Goal: Use online tool/utility: Utilize a website feature to perform a specific function

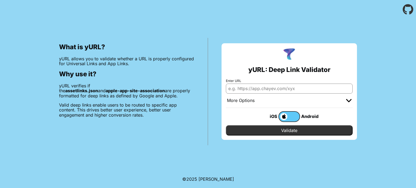
click at [293, 86] on input "Enter URL" at bounding box center [289, 89] width 127 height 10
click at [303, 87] on input "Enter URL" at bounding box center [289, 89] width 127 height 10
paste input "[URL][DOMAIN_NAME]"
type input "[URL][DOMAIN_NAME]"
click at [271, 129] on input "Validate" at bounding box center [289, 130] width 127 height 10
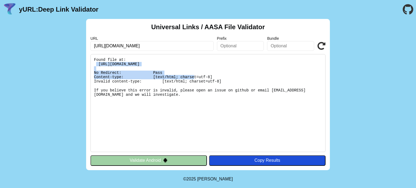
drag, startPoint x: 96, startPoint y: 65, endPoint x: 271, endPoint y: 69, distance: 175.0
click at [271, 69] on pre "Found file at: https://12gjwnp5-8000.inc1.devtunnels.ms/.well-known/apple-app-s…" at bounding box center [207, 103] width 235 height 98
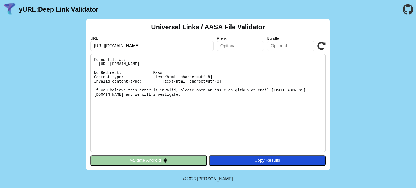
click at [170, 165] on button "Validate Android" at bounding box center [148, 160] width 116 height 10
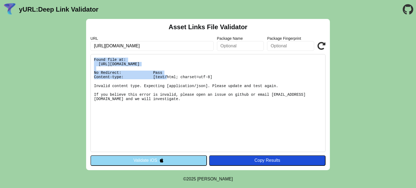
drag, startPoint x: 91, startPoint y: 61, endPoint x: 282, endPoint y: 63, distance: 191.2
click at [282, 63] on pre "Found file at: [URL][DOMAIN_NAME] No Redirect: Pass Content-type: [text/html; c…" at bounding box center [207, 103] width 235 height 98
click at [282, 63] on pre "Found file at: https://12gjwnp5-8000.inc1.devtunnels.ms/.well-known/assetlinks.…" at bounding box center [207, 103] width 235 height 98
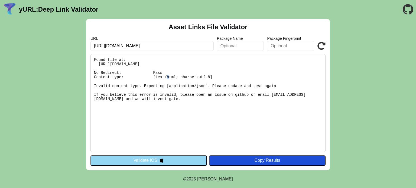
click at [282, 63] on pre "Found file at: [URL][DOMAIN_NAME] No Redirect: Pass Content-type: [text/html; c…" at bounding box center [207, 103] width 235 height 98
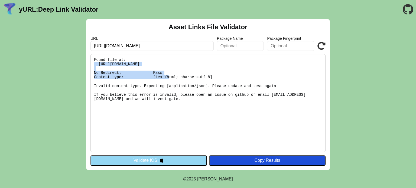
click at [282, 63] on pre "Found file at: [URL][DOMAIN_NAME] No Redirect: Pass Content-type: [text/html; c…" at bounding box center [207, 103] width 235 height 98
click at [321, 47] on icon at bounding box center [321, 46] width 8 height 8
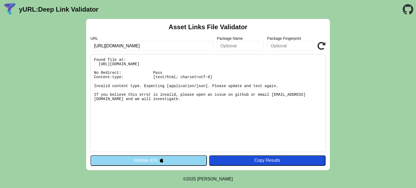
click at [160, 160] on img at bounding box center [161, 160] width 5 height 5
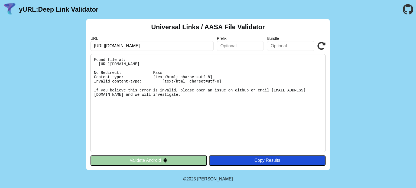
click at [160, 160] on button "Validate Android" at bounding box center [148, 160] width 116 height 10
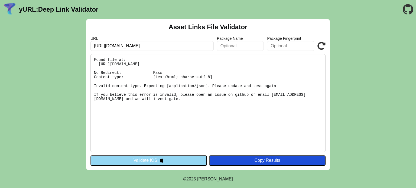
click at [160, 160] on img at bounding box center [161, 160] width 5 height 5
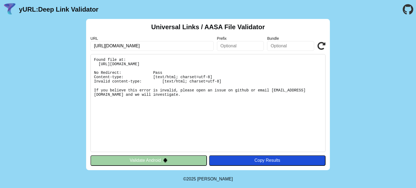
click at [264, 63] on pre "Found file at: [URL][DOMAIN_NAME] No Redirect: Pass Content-type: [text/html; c…" at bounding box center [207, 103] width 235 height 98
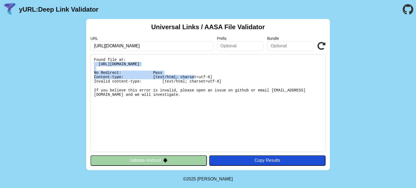
click at [264, 63] on pre "Found file at: [URL][DOMAIN_NAME] No Redirect: Pass Content-type: [text/html; c…" at bounding box center [207, 103] width 235 height 98
click at [264, 63] on pre "Found file at: https://12gjwnp5-8000.inc1.devtunnels.ms/.well-known/apple-app-s…" at bounding box center [207, 103] width 235 height 98
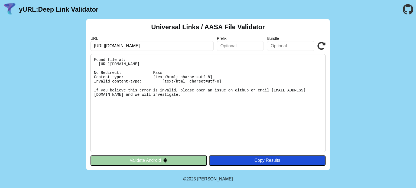
click at [234, 92] on pre "Found file at: https://12gjwnp5-8000.inc1.devtunnels.ms/.well-known/apple-app-s…" at bounding box center [207, 103] width 235 height 98
click at [234, 92] on pre "Found file at: [URL][DOMAIN_NAME] No Redirect: Pass Content-type: [text/html; c…" at bounding box center [207, 103] width 235 height 98
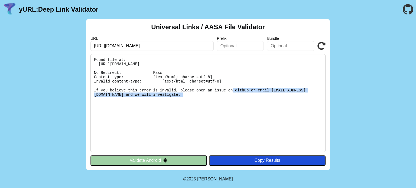
click at [234, 92] on pre "Found file at: [URL][DOMAIN_NAME] No Redirect: Pass Content-type: [text/html; c…" at bounding box center [207, 103] width 235 height 98
